Goal: Information Seeking & Learning: Understand process/instructions

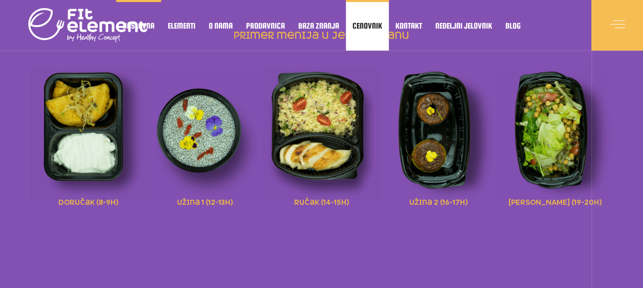
click at [374, 24] on span "Cenovnik" at bounding box center [367, 25] width 30 height 5
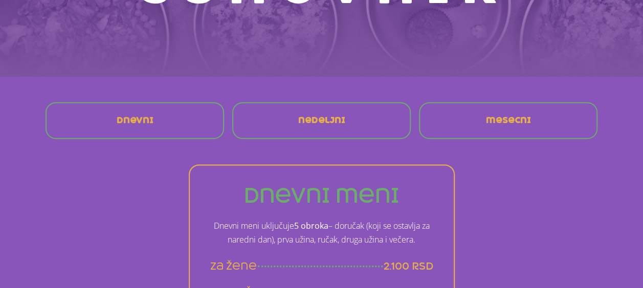
click at [505, 120] on span "mesecni" at bounding box center [508, 121] width 45 height 8
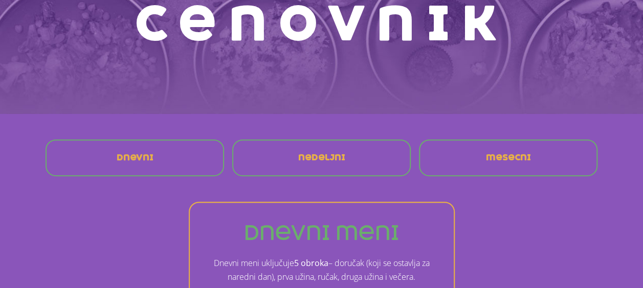
scroll to position [153, 0]
